Goal: Transaction & Acquisition: Download file/media

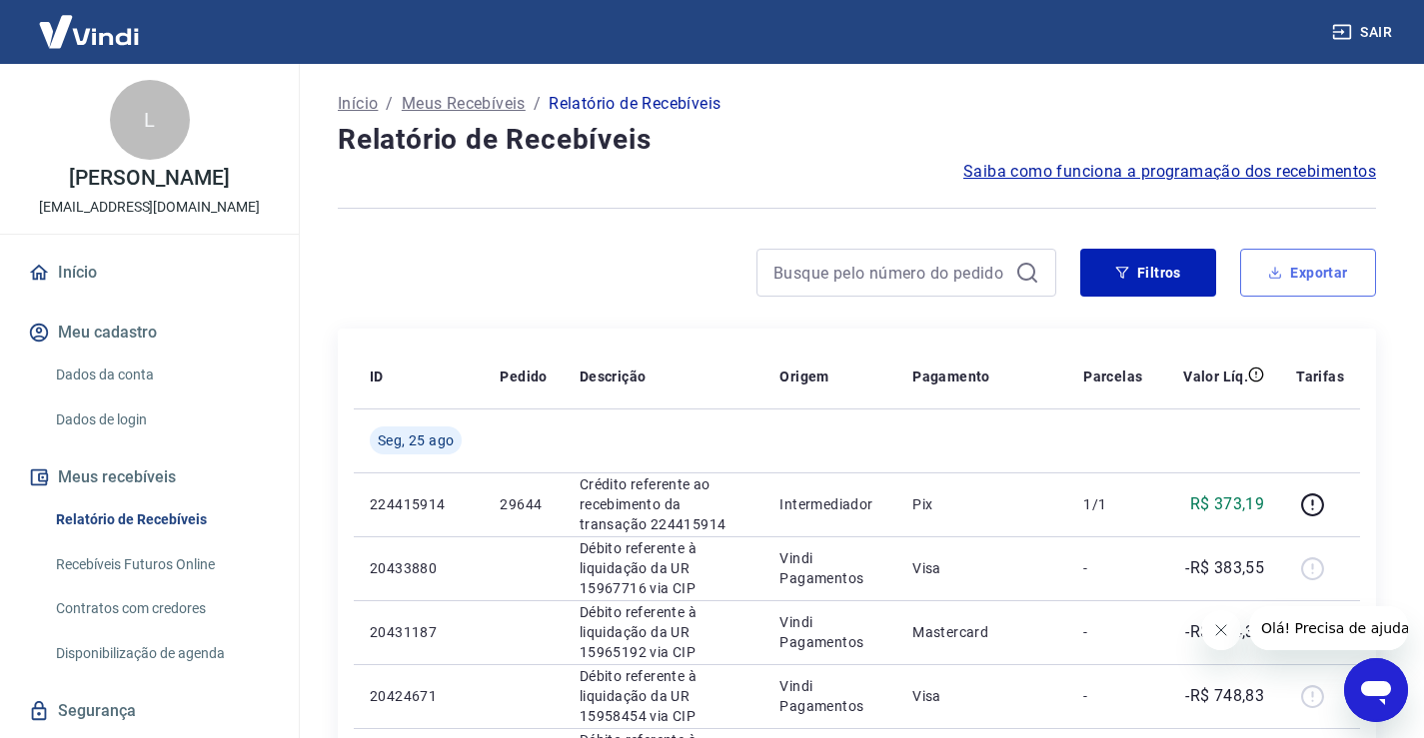
click at [1333, 275] on button "Exportar" at bounding box center [1308, 273] width 136 height 48
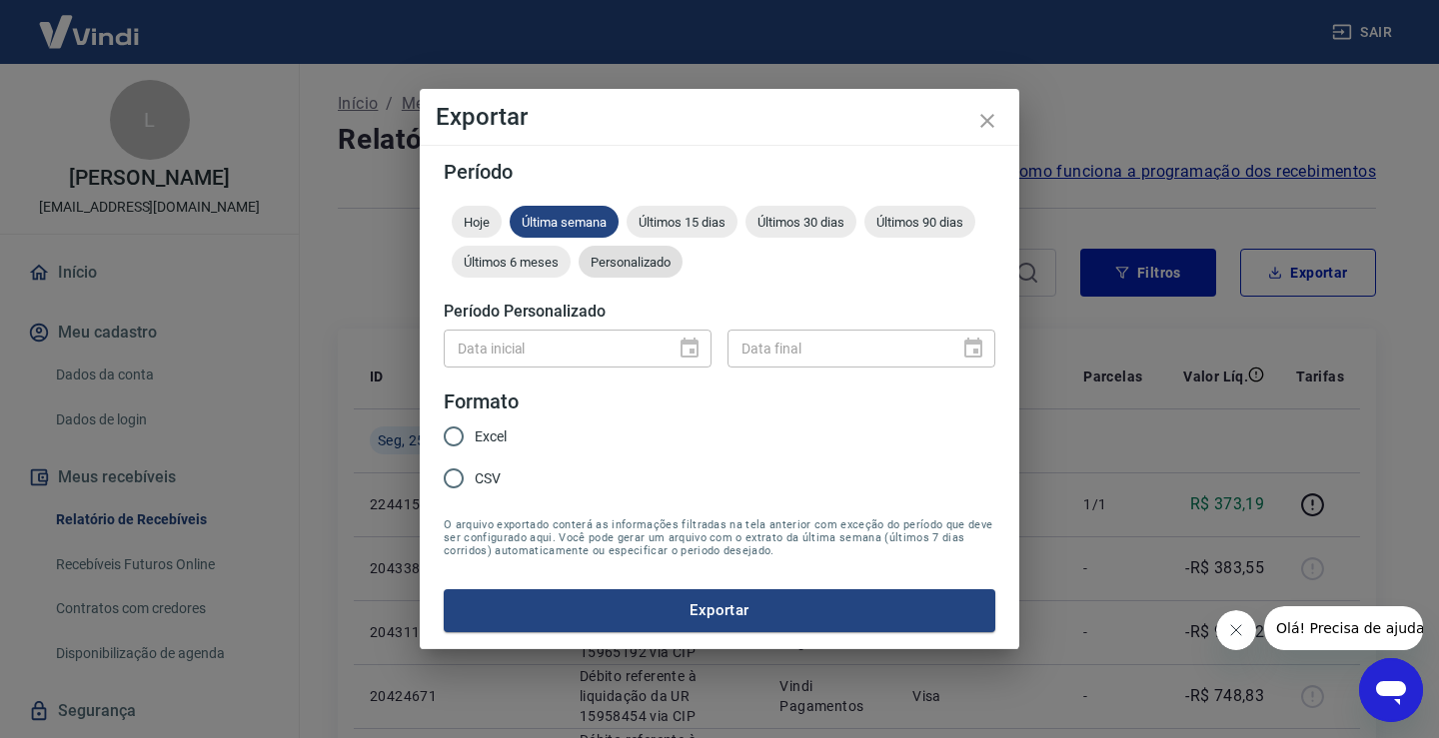
click at [629, 274] on div "Personalizado" at bounding box center [631, 262] width 104 height 32
click at [684, 352] on icon "Choose date" at bounding box center [690, 349] width 24 height 24
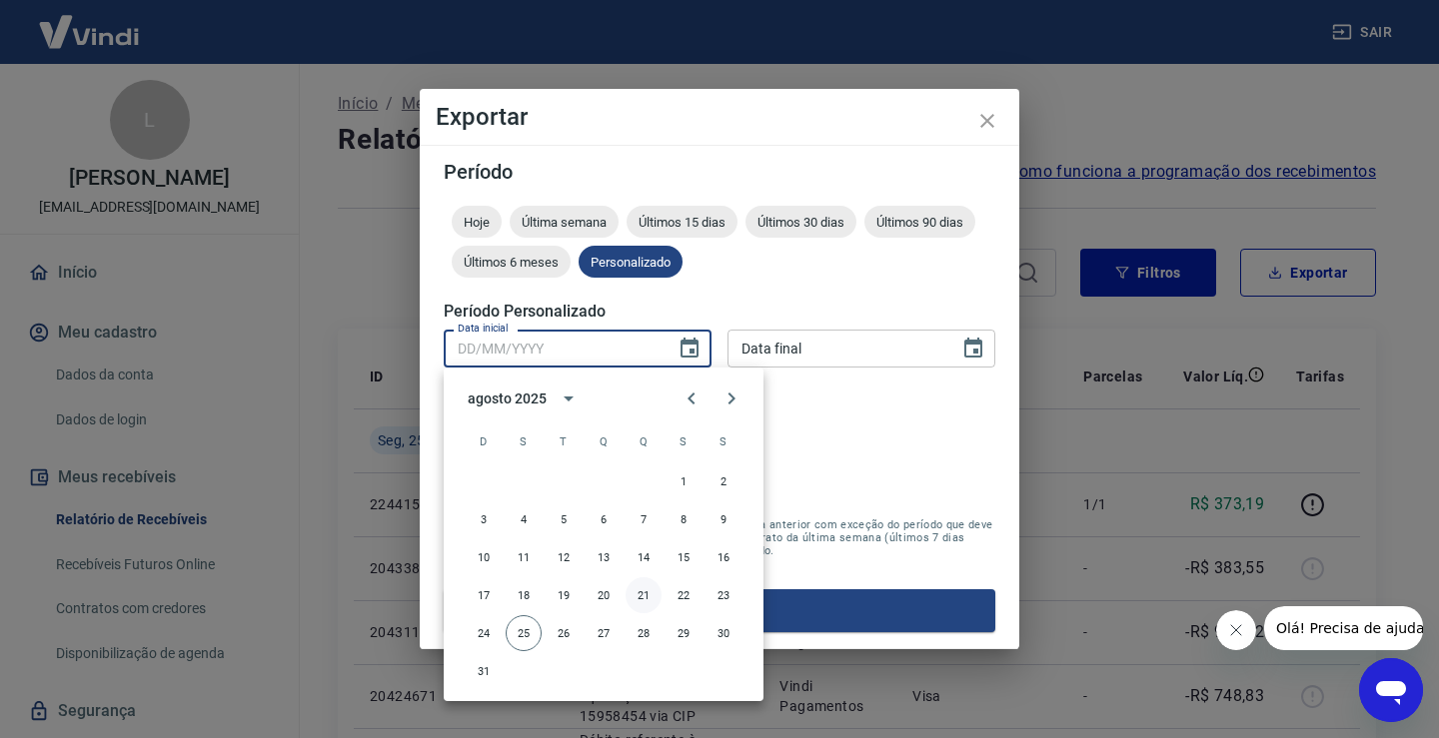
click at [643, 594] on button "21" at bounding box center [644, 596] width 36 height 36
type input "[DATE]"
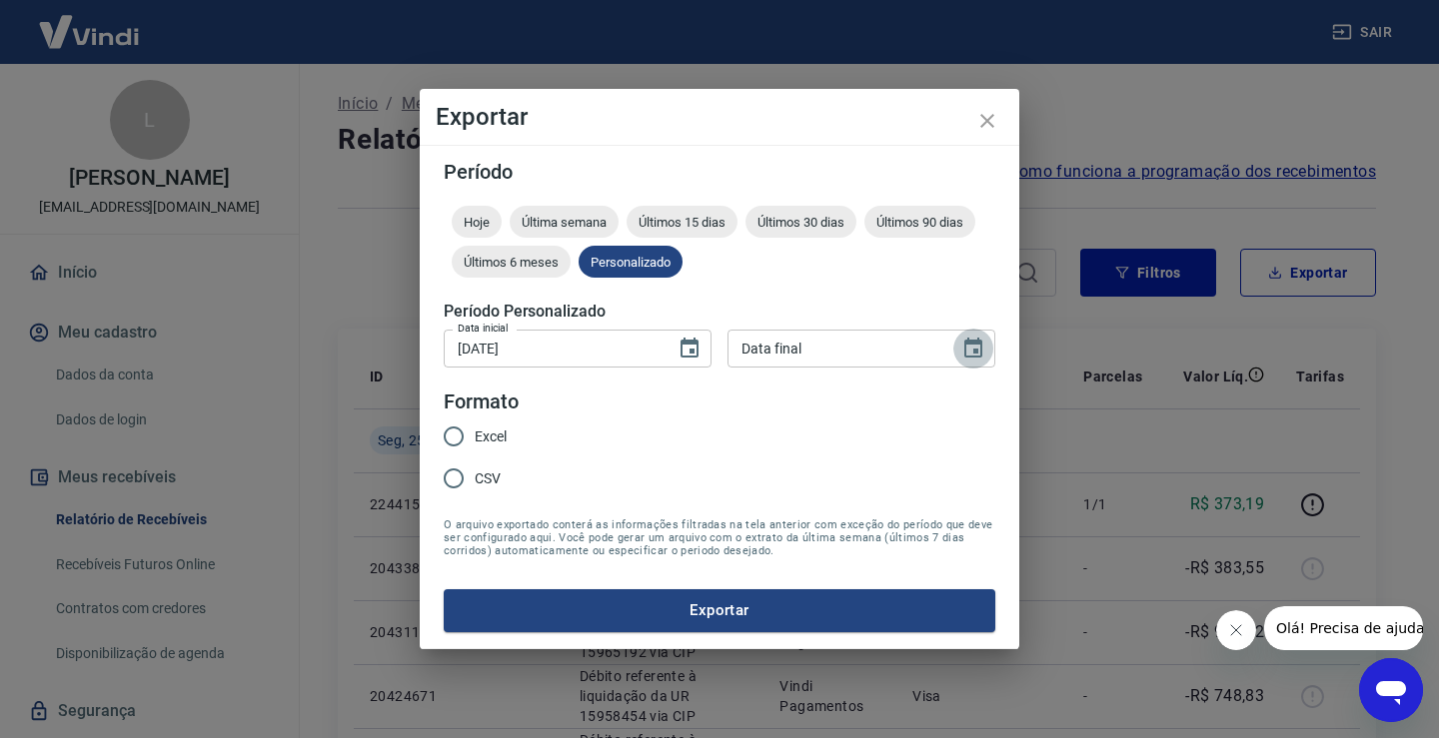
click at [966, 358] on icon "Choose date" at bounding box center [973, 348] width 18 height 20
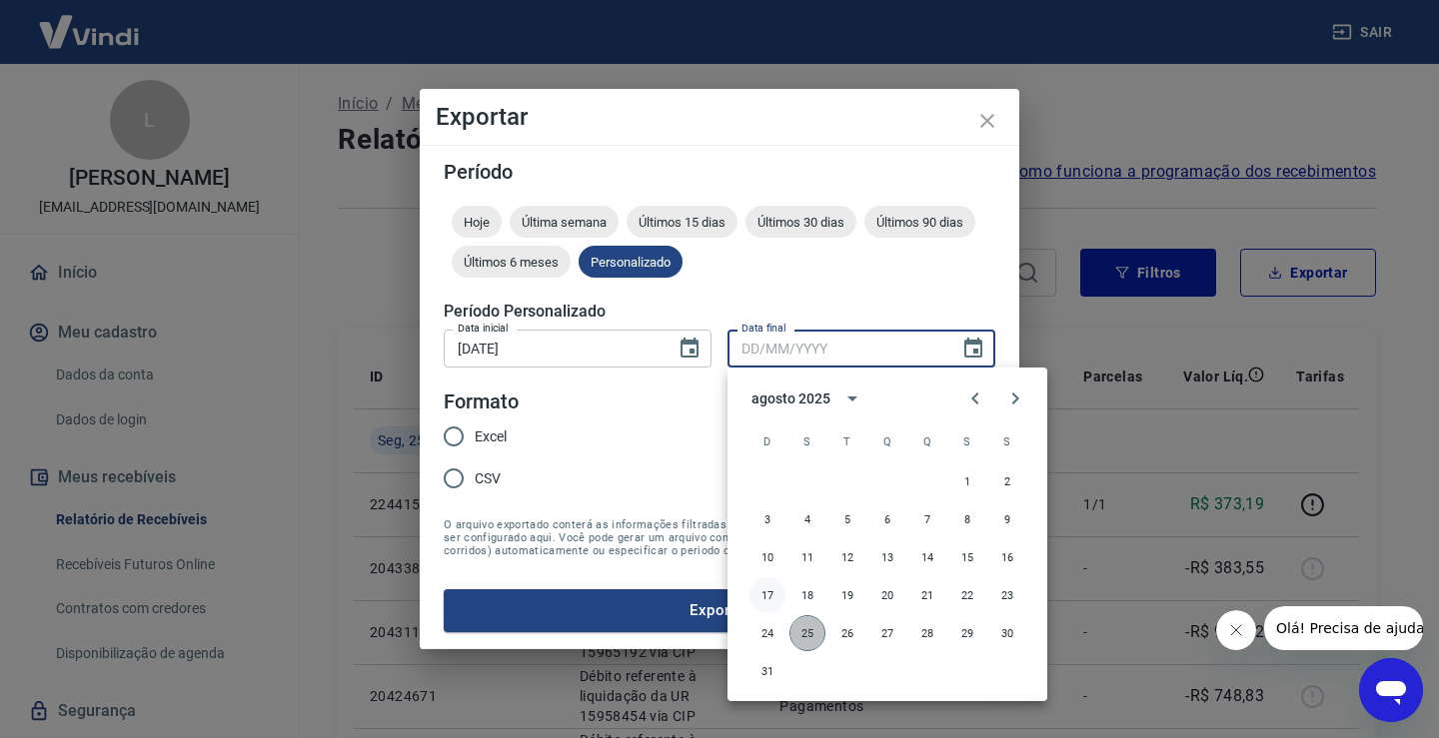
drag, startPoint x: 806, startPoint y: 635, endPoint x: 753, endPoint y: 590, distance: 69.5
click at [804, 635] on button "25" at bounding box center [807, 634] width 36 height 36
type input "[DATE]"
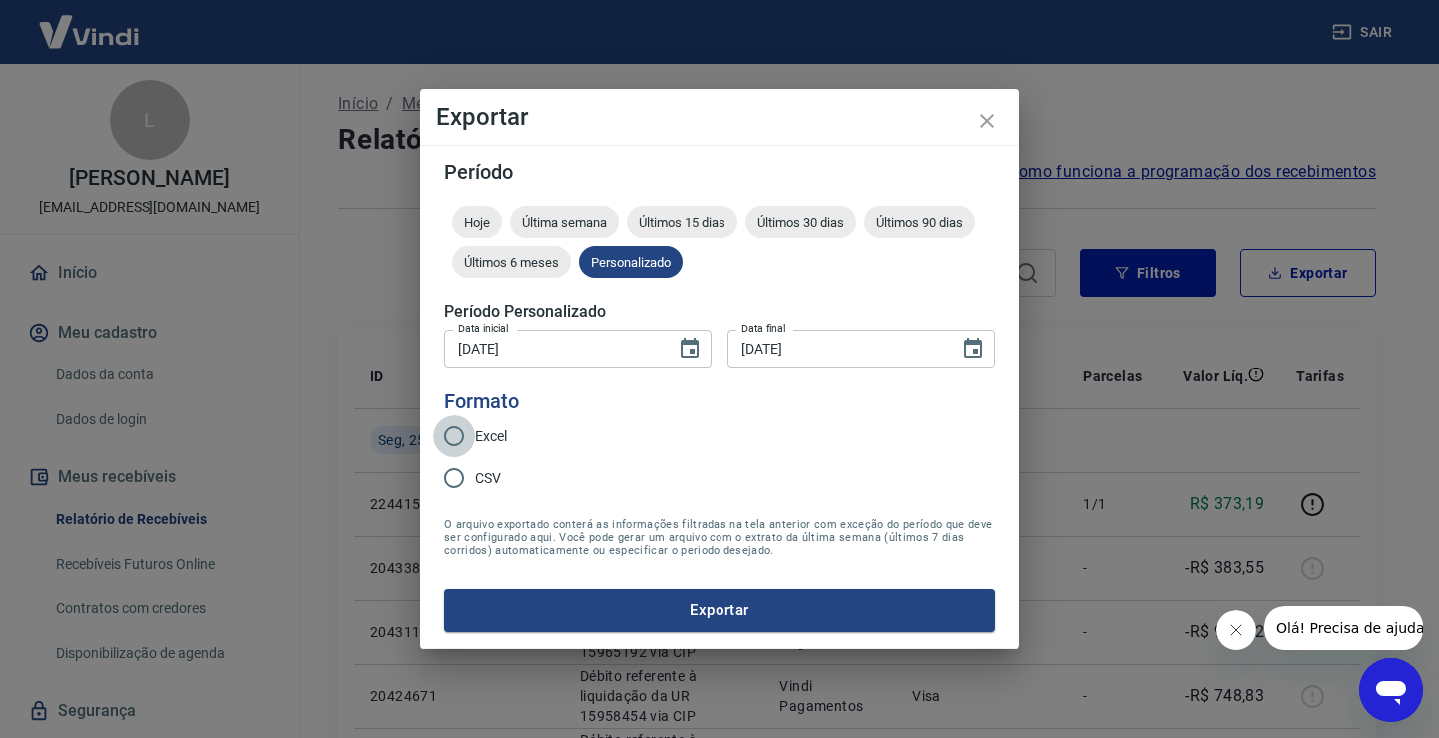
click at [467, 437] on input "Excel" at bounding box center [454, 437] width 42 height 42
radio input "true"
click at [722, 611] on button "Exportar" at bounding box center [720, 611] width 552 height 42
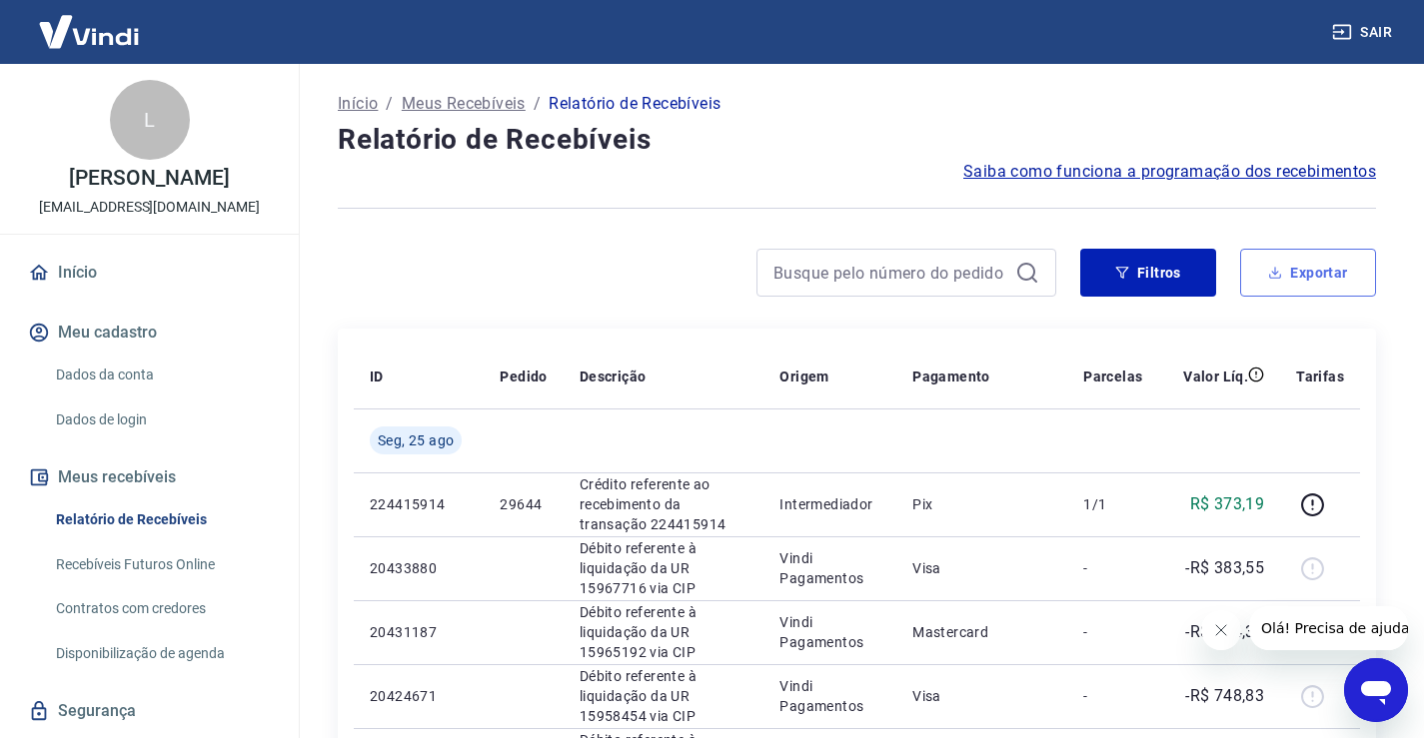
click at [1304, 290] on button "Exportar" at bounding box center [1308, 273] width 136 height 48
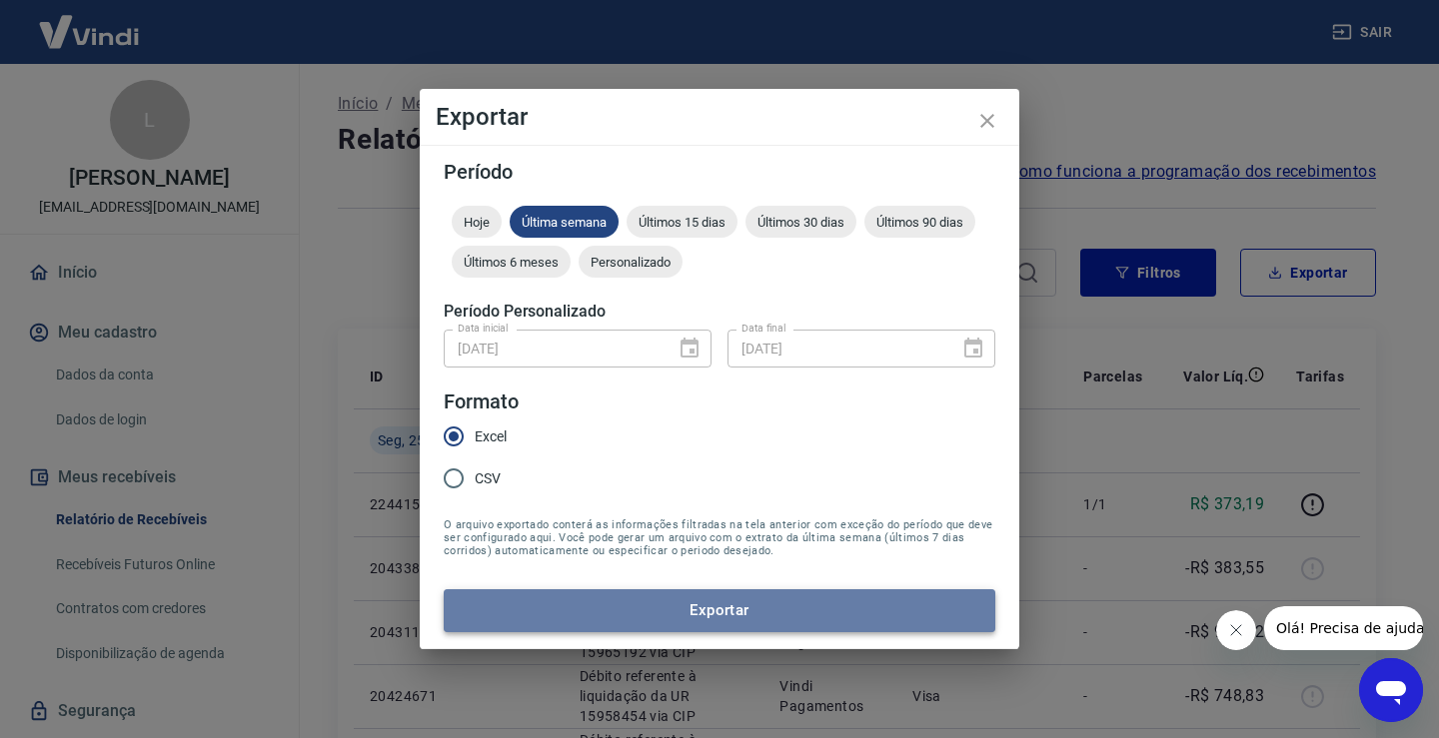
click at [664, 611] on button "Exportar" at bounding box center [720, 611] width 552 height 42
